Goal: Obtain resource: Download file/media

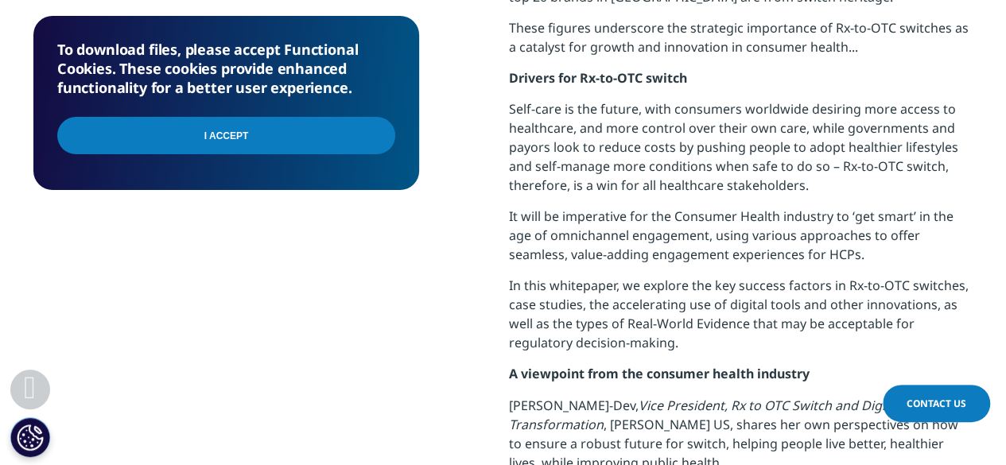
scroll to position [1193, 0]
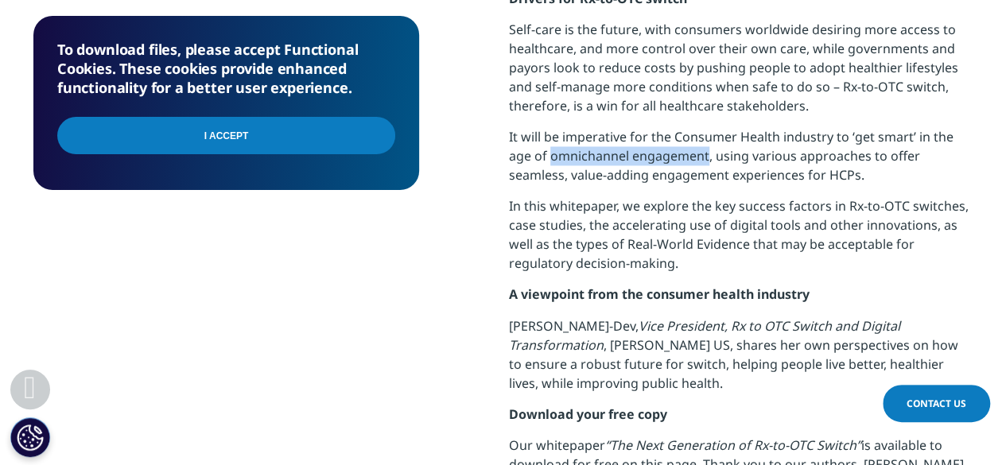
drag, startPoint x: 551, startPoint y: 138, endPoint x: 705, endPoint y: 138, distance: 153.5
click at [705, 138] on span "It will be imperative for the Consumer Health industry to ‘get smart’ in the ag…" at bounding box center [731, 156] width 445 height 56
copy span "omnichannel engagement"
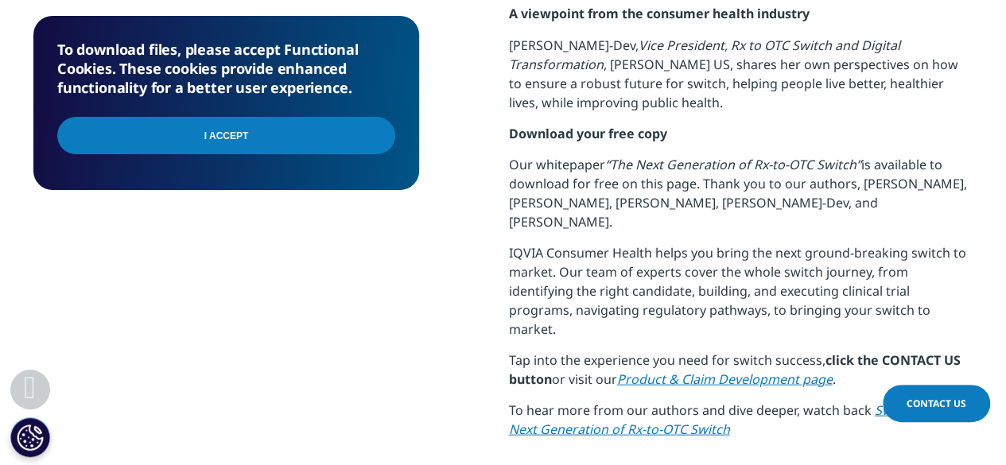
scroll to position [1511, 0]
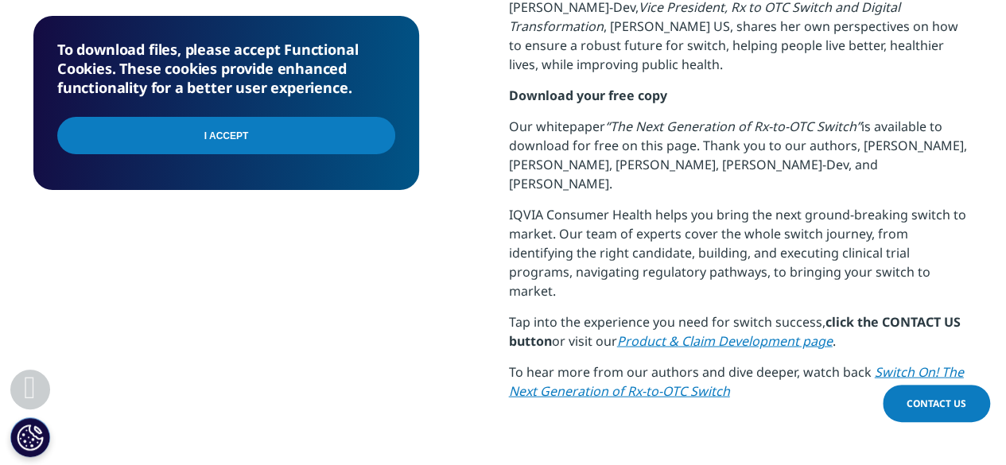
click at [330, 130] on input "I Accept" at bounding box center [226, 135] width 338 height 37
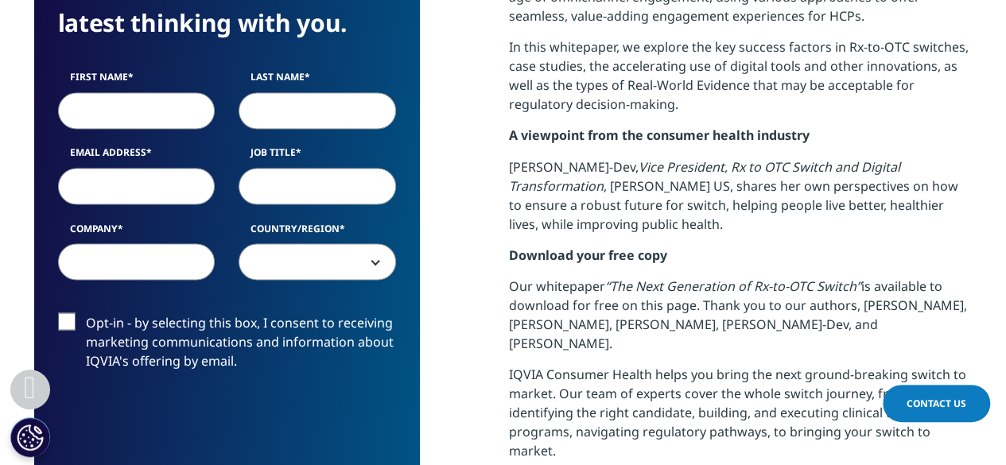
scroll to position [1193, 0]
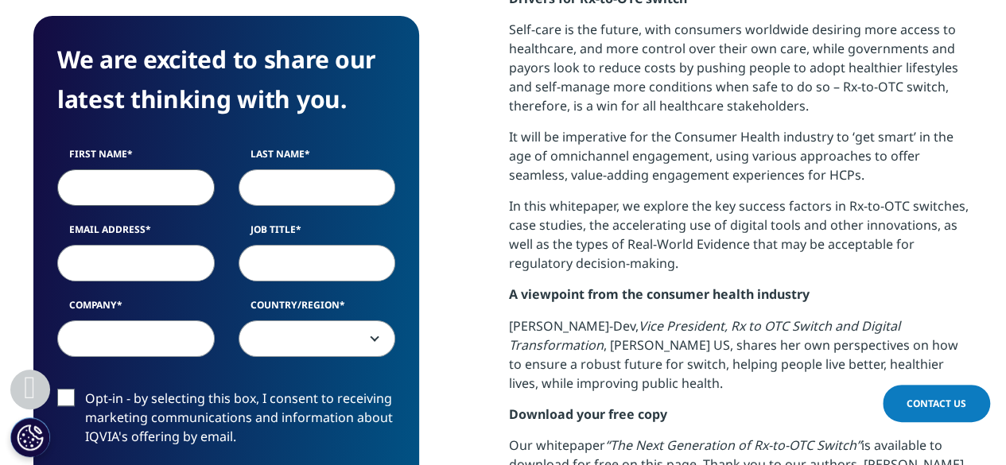
click at [185, 176] on input "First Name" at bounding box center [136, 187] width 158 height 37
type input "vijay"
type input "chamle"
type input "vchamle@kenvue.com"
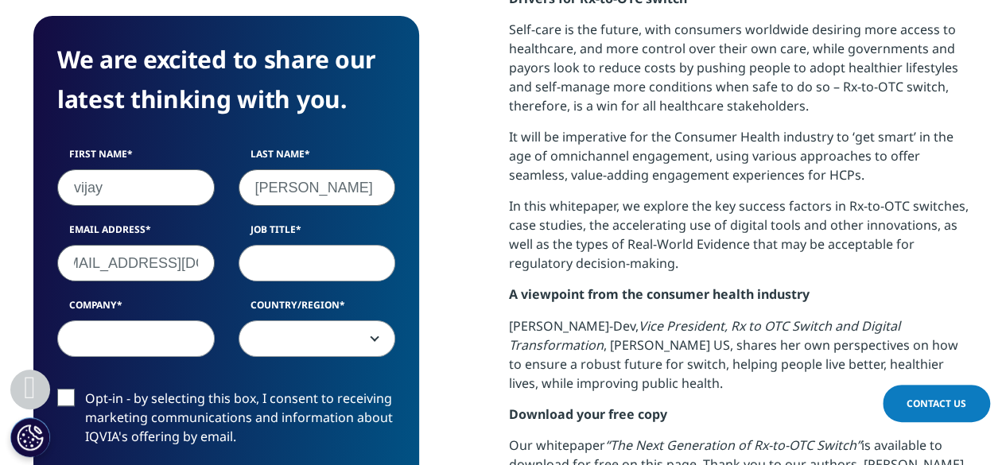
scroll to position [0, 0]
type input "Medical Head"
type input "Kenvue"
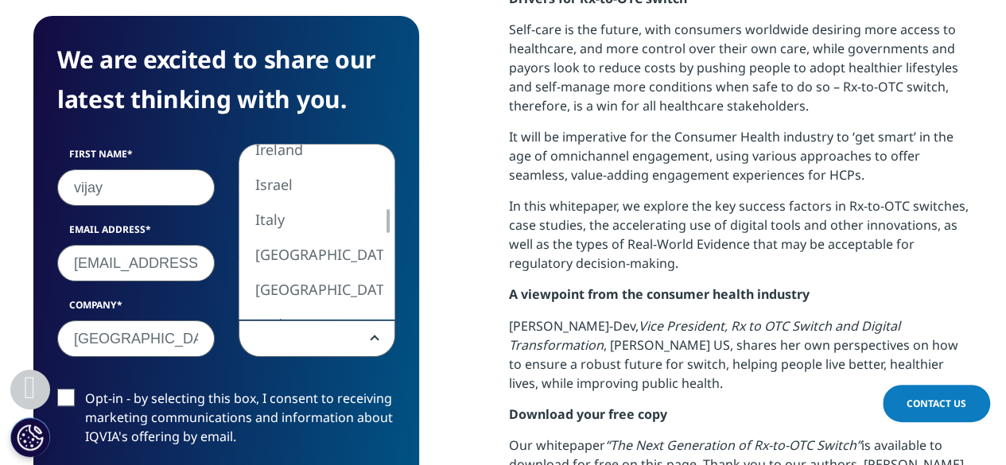
select select "India"
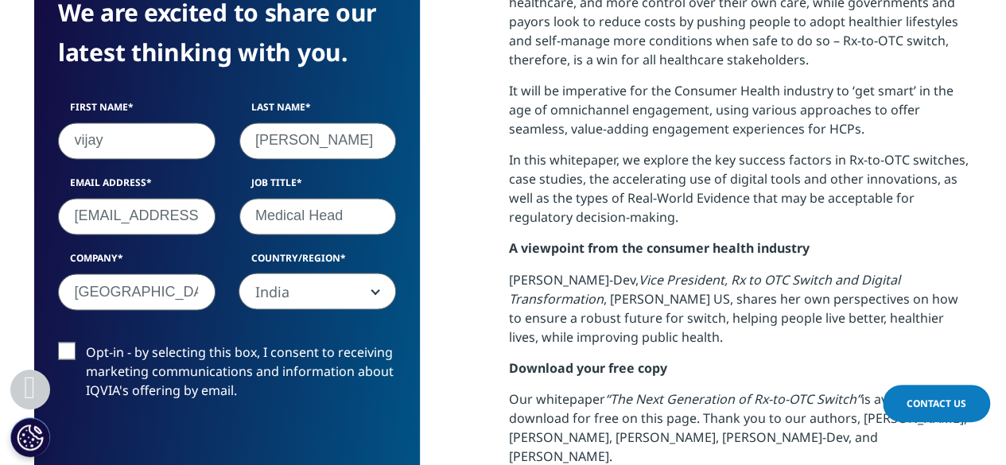
scroll to position [1273, 0]
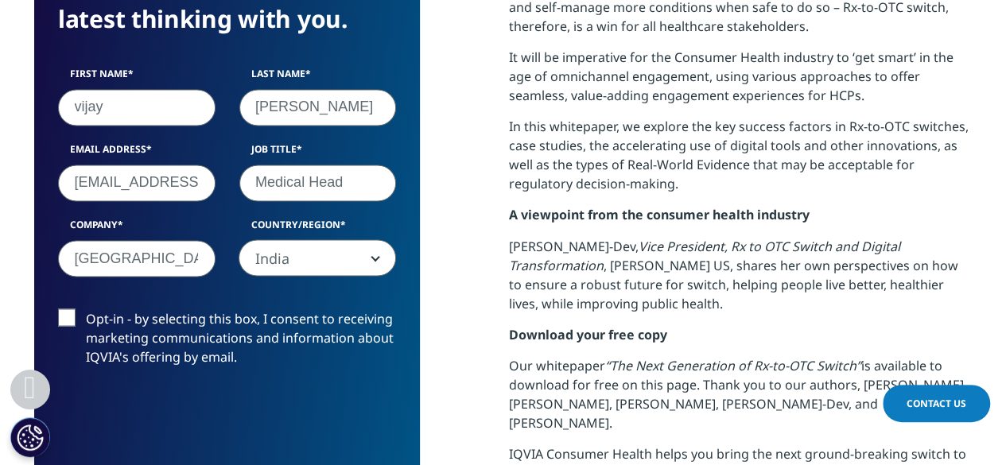
click at [68, 319] on label "Opt-in - by selecting this box, I consent to receiving marketing communications…" at bounding box center [227, 342] width 338 height 66
click at [86, 309] on input "Opt-in - by selecting this box, I consent to receiving marketing communications…" at bounding box center [86, 309] width 0 height 0
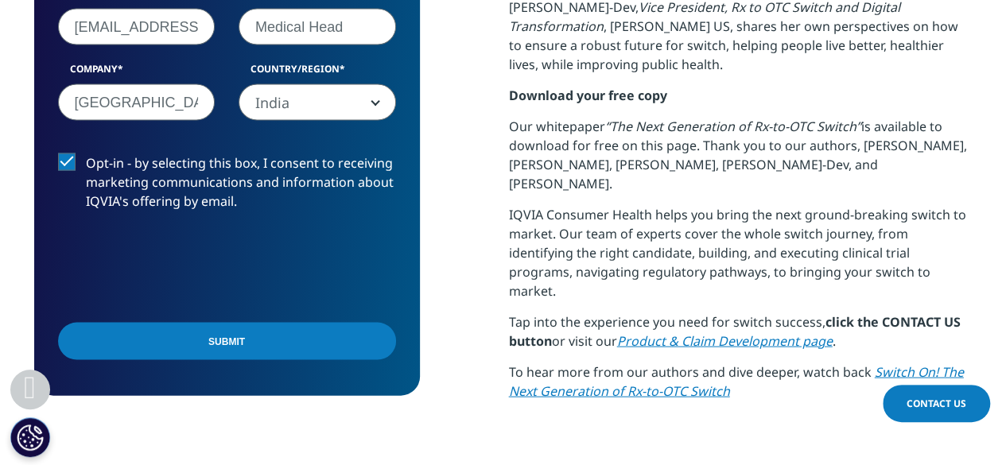
click at [215, 334] on input "Submit" at bounding box center [227, 341] width 338 height 37
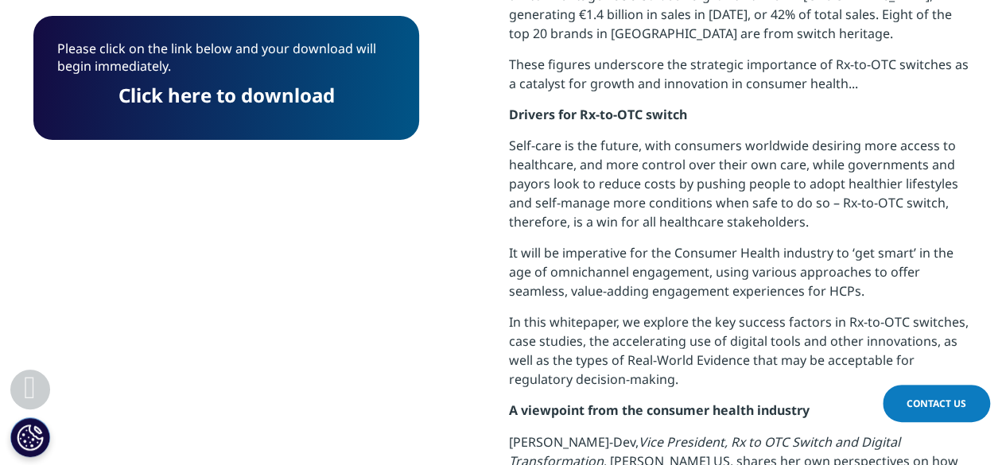
scroll to position [8, 8]
drag, startPoint x: 224, startPoint y: 91, endPoint x: 477, endPoint y: 198, distance: 274.8
click at [224, 91] on link "Click here to download" at bounding box center [227, 95] width 216 height 26
click at [651, 274] on span "It will be imperative for the Consumer Health industry to ‘get smart’ in the ag…" at bounding box center [731, 272] width 445 height 56
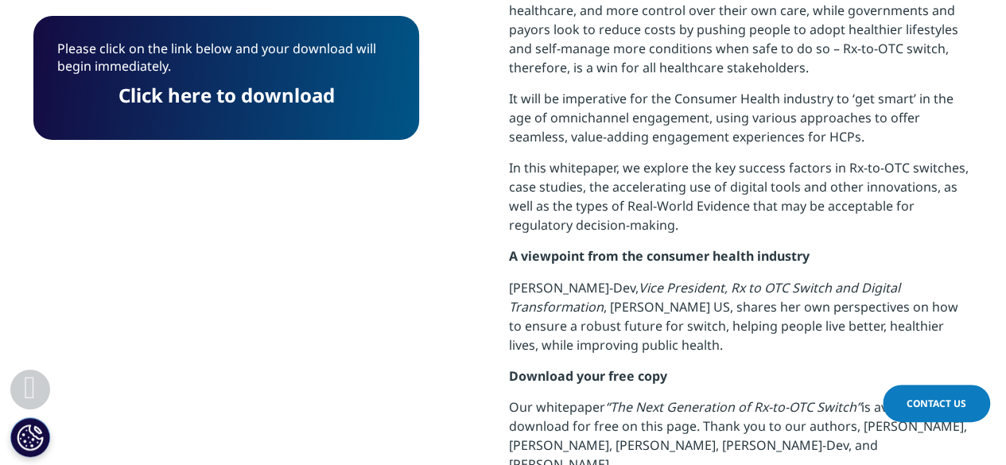
scroll to position [1236, 0]
